Goal: Transaction & Acquisition: Book appointment/travel/reservation

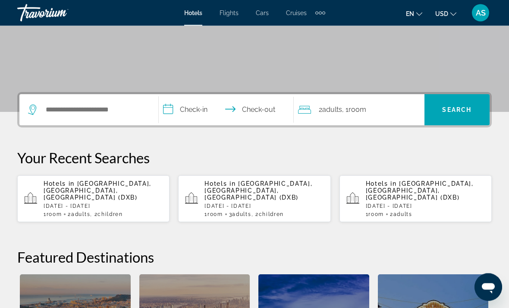
scroll to position [151, 0]
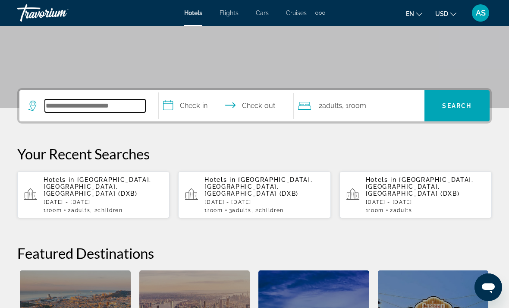
click at [113, 112] on input "Search widget" at bounding box center [95, 105] width 101 height 13
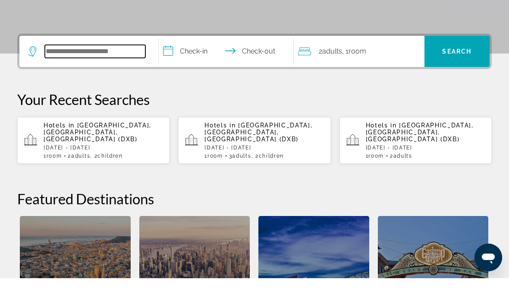
scroll to position [181, 0]
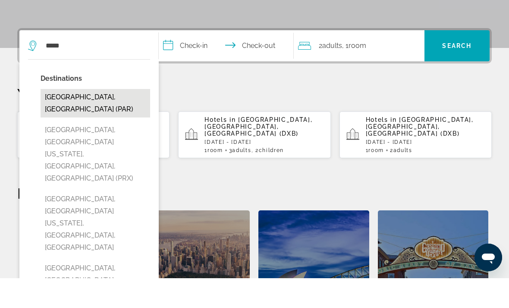
click at [85, 119] on button "[GEOGRAPHIC_DATA], [GEOGRAPHIC_DATA] (PAR)" at bounding box center [96, 133] width 110 height 28
type input "**********"
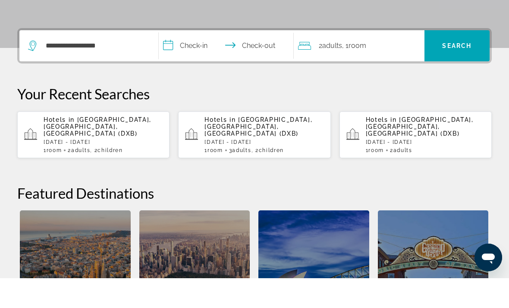
click at [191, 60] on input "**********" at bounding box center [228, 77] width 138 height 34
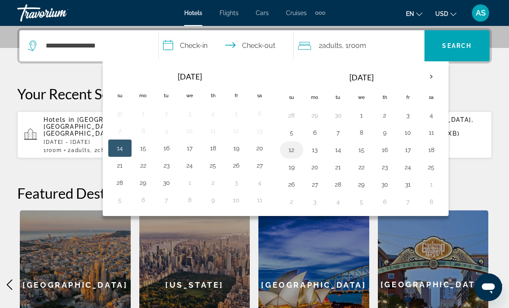
click at [291, 148] on button "12" at bounding box center [292, 150] width 14 height 12
click at [432, 153] on button "18" at bounding box center [431, 150] width 14 height 12
type input "**********"
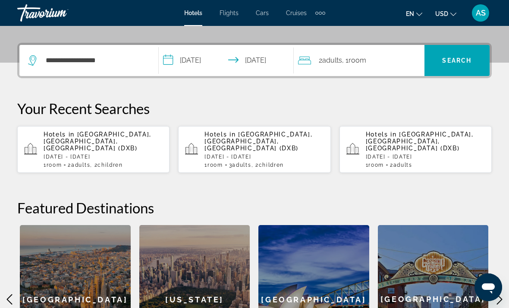
scroll to position [208, 0]
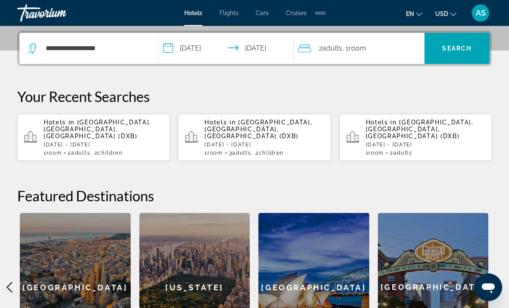
click at [319, 10] on div "Extra navigation items" at bounding box center [320, 12] width 10 height 13
click at [321, 10] on div "Extra navigation items" at bounding box center [320, 12] width 10 height 13
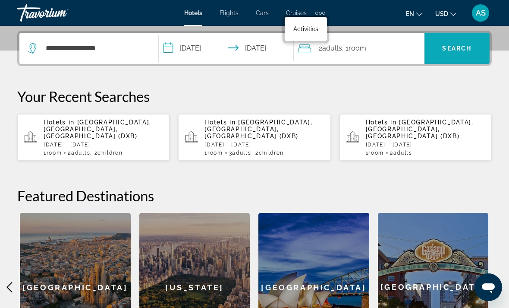
click at [467, 50] on span "Search" at bounding box center [456, 48] width 29 height 7
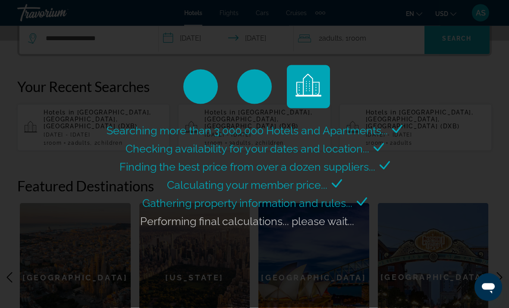
scroll to position [219, 0]
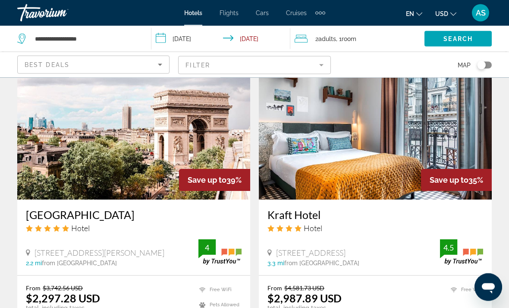
scroll to position [696, 0]
click at [129, 66] on div "Best Deals" at bounding box center [91, 65] width 133 height 10
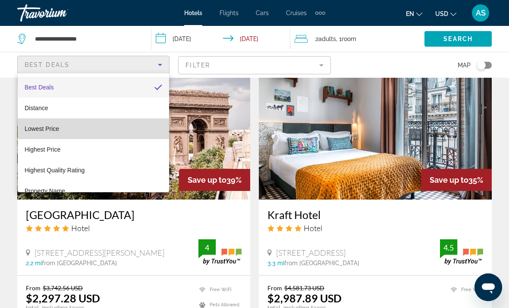
click at [49, 131] on span "Lowest Price" at bounding box center [42, 128] width 35 height 7
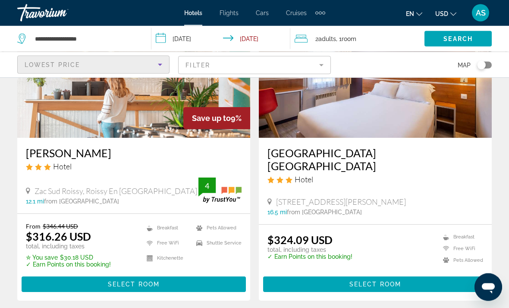
scroll to position [108, 0]
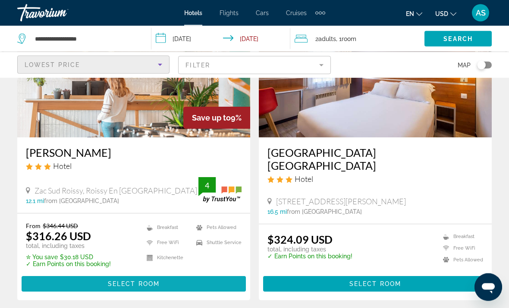
click at [129, 284] on span "Select Room" at bounding box center [134, 283] width 52 height 7
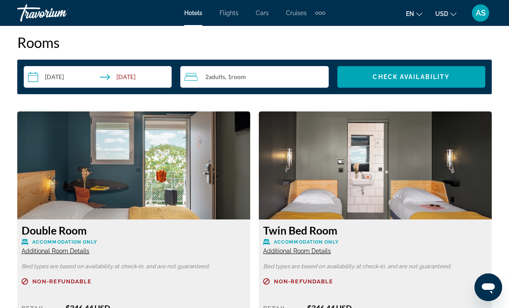
scroll to position [1257, 0]
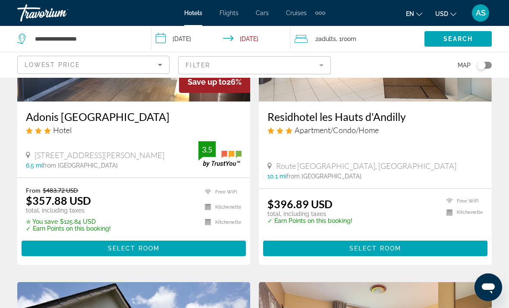
scroll to position [463, 0]
